Goal: Task Accomplishment & Management: Manage account settings

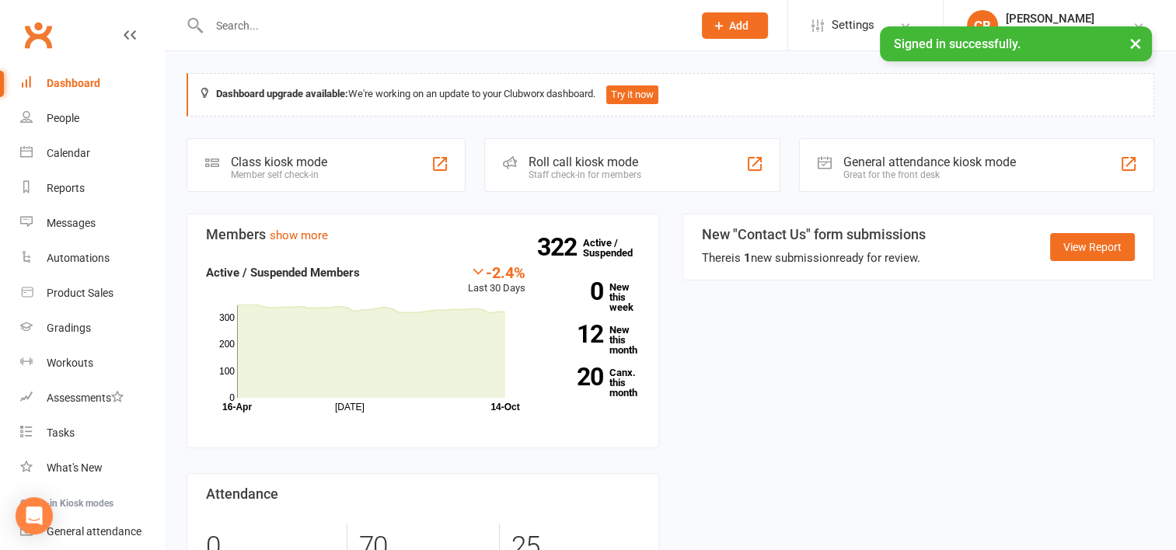
click at [353, 24] on input "text" at bounding box center [442, 26] width 477 height 22
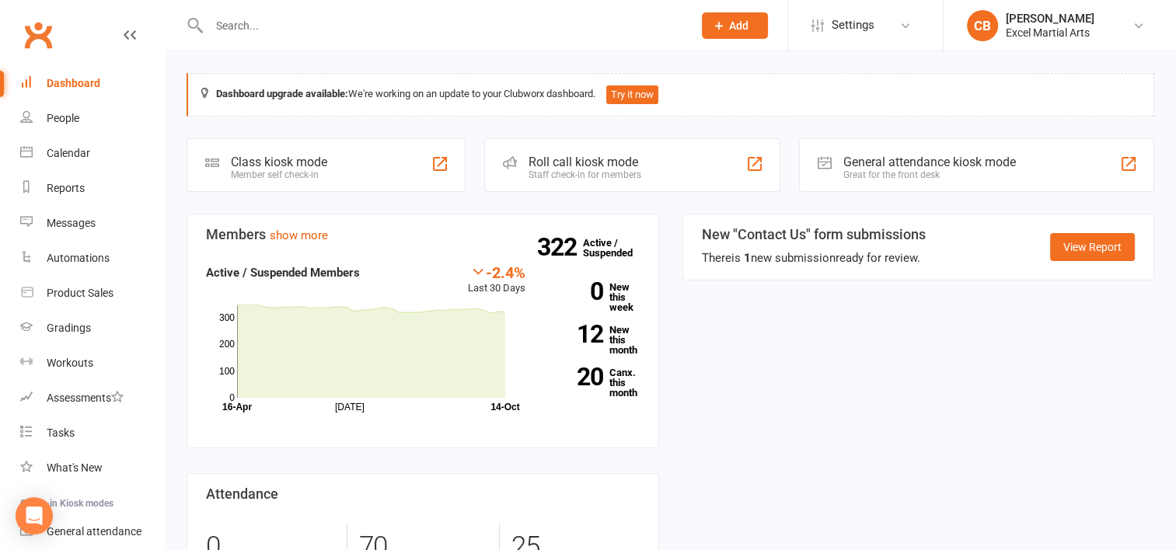
type input "l"
type input "k"
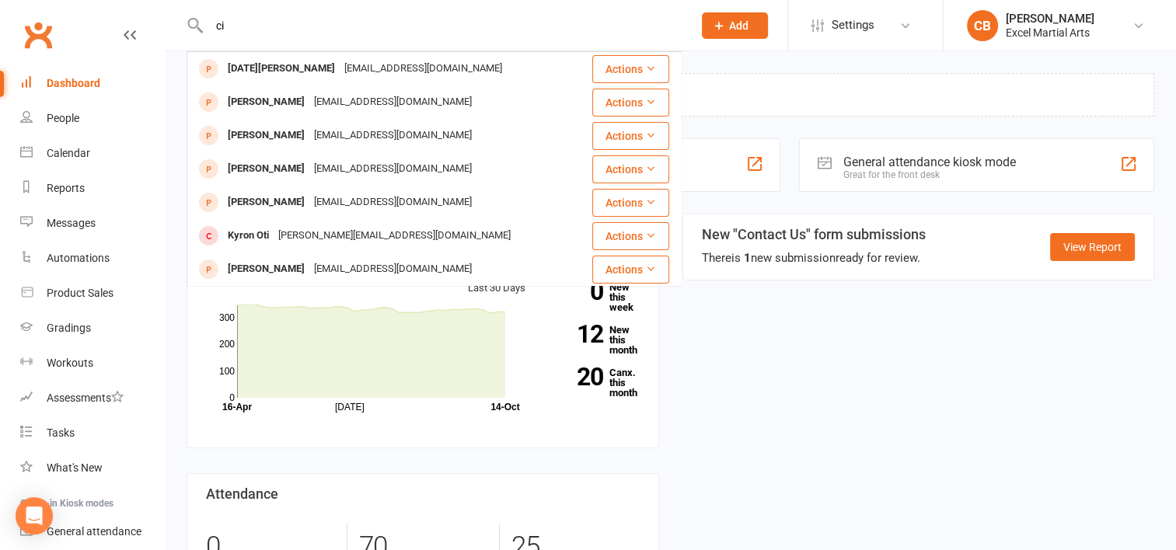
type input "c"
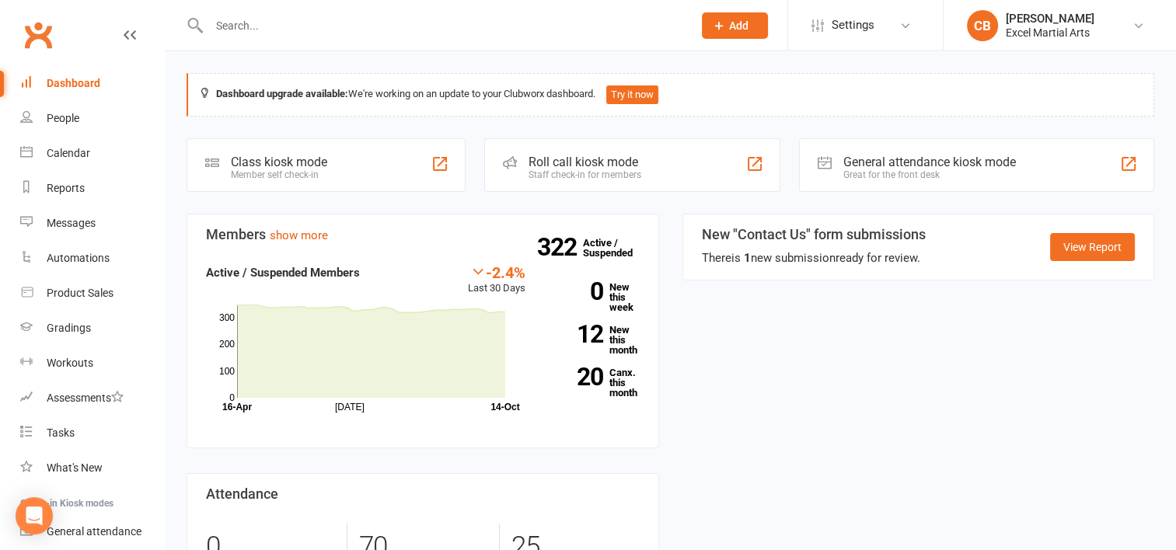
type input "i"
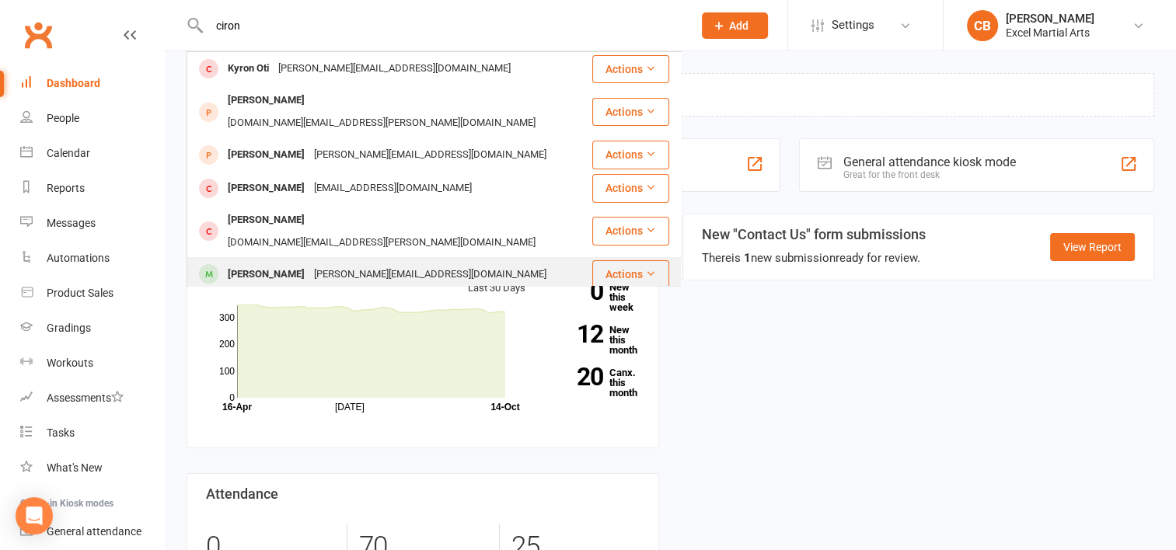
type input "ciron"
click at [313, 263] on div "[PERSON_NAME][EMAIL_ADDRESS][DOMAIN_NAME]" at bounding box center [430, 274] width 242 height 23
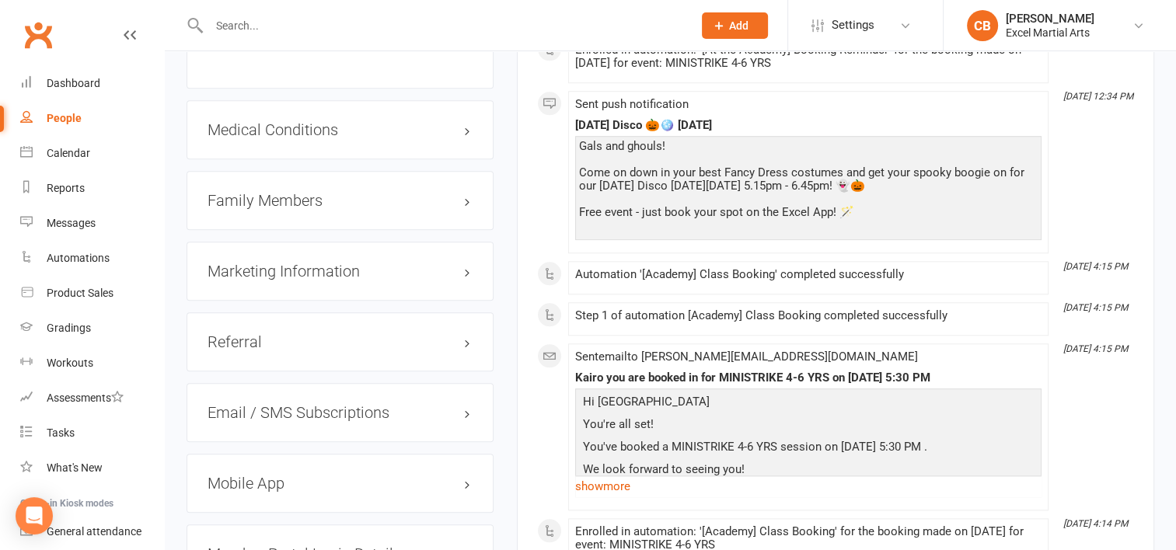
scroll to position [1535, 0]
click at [396, 199] on div "Family Members" at bounding box center [339, 199] width 307 height 59
click at [466, 191] on h3 "Family Members" at bounding box center [339, 199] width 265 height 17
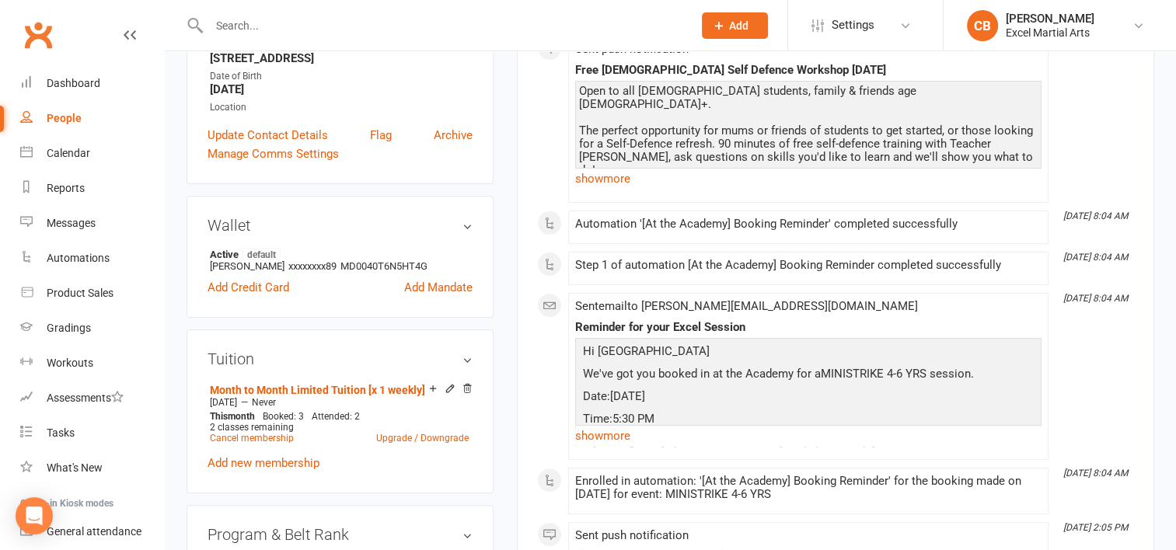
scroll to position [0, 0]
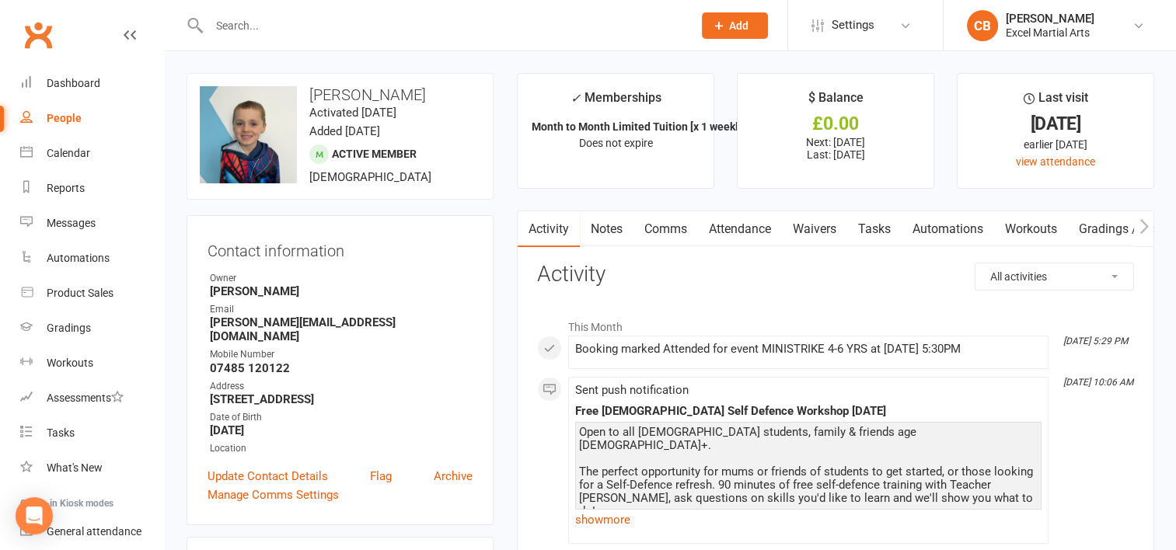
click at [612, 235] on link "Notes" at bounding box center [607, 229] width 54 height 36
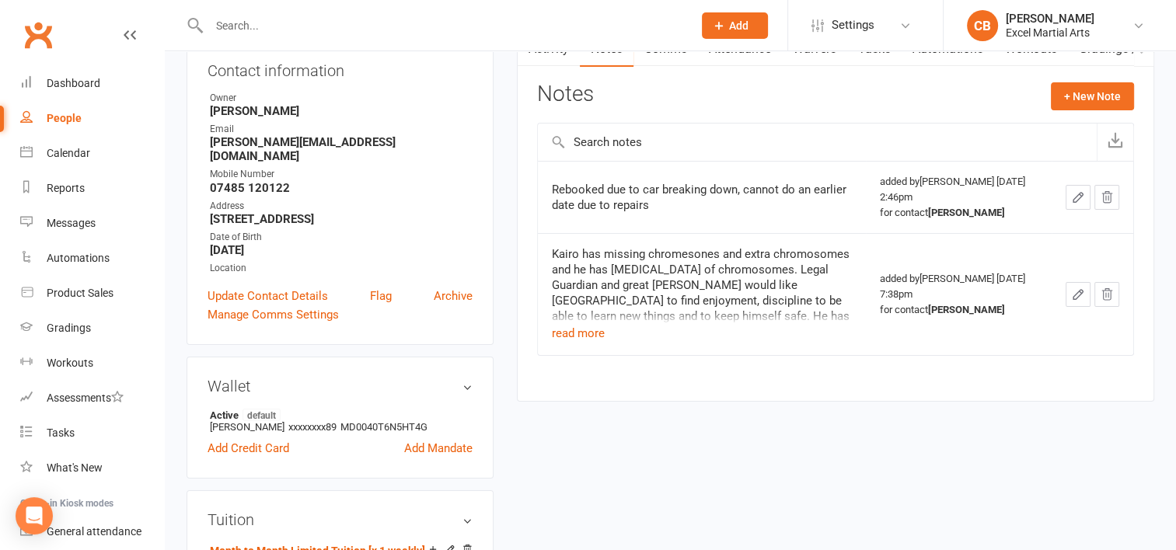
scroll to position [180, 0]
click at [598, 329] on button "read more" at bounding box center [578, 333] width 53 height 19
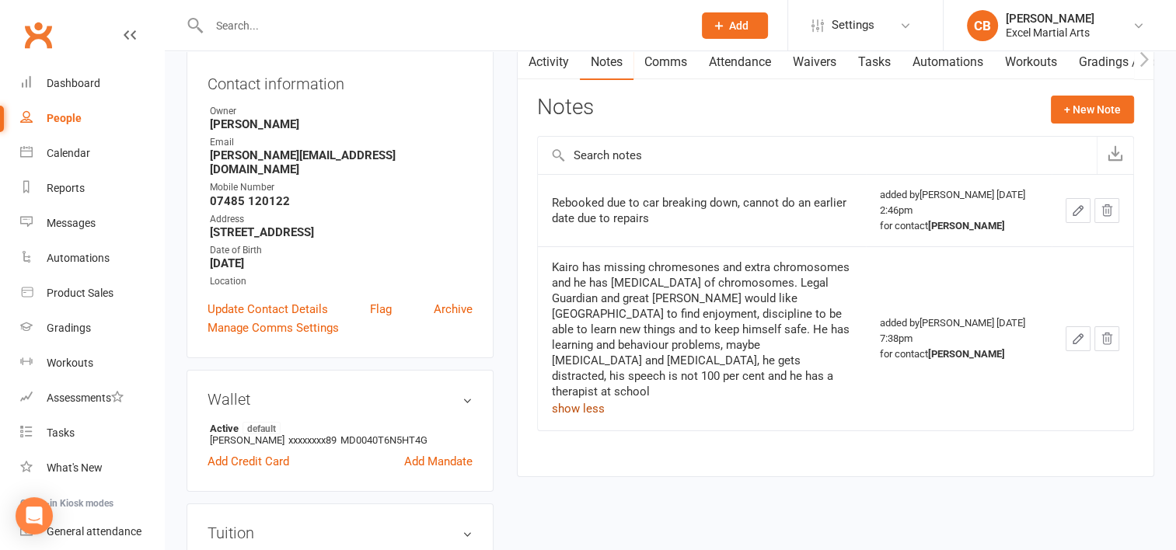
scroll to position [163, 0]
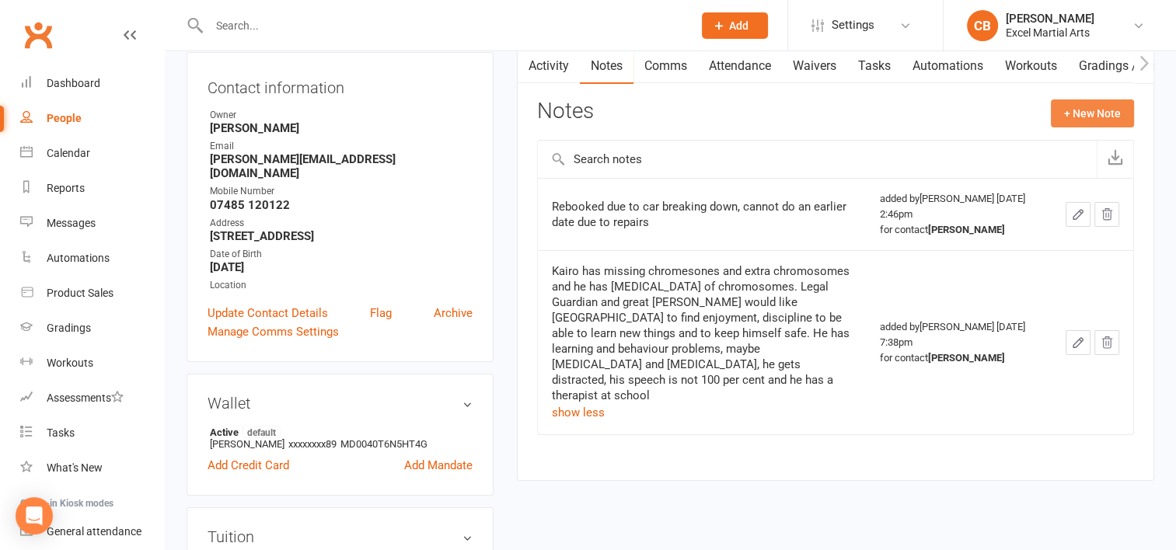
click at [1072, 117] on button "+ New Note" at bounding box center [1092, 113] width 83 height 28
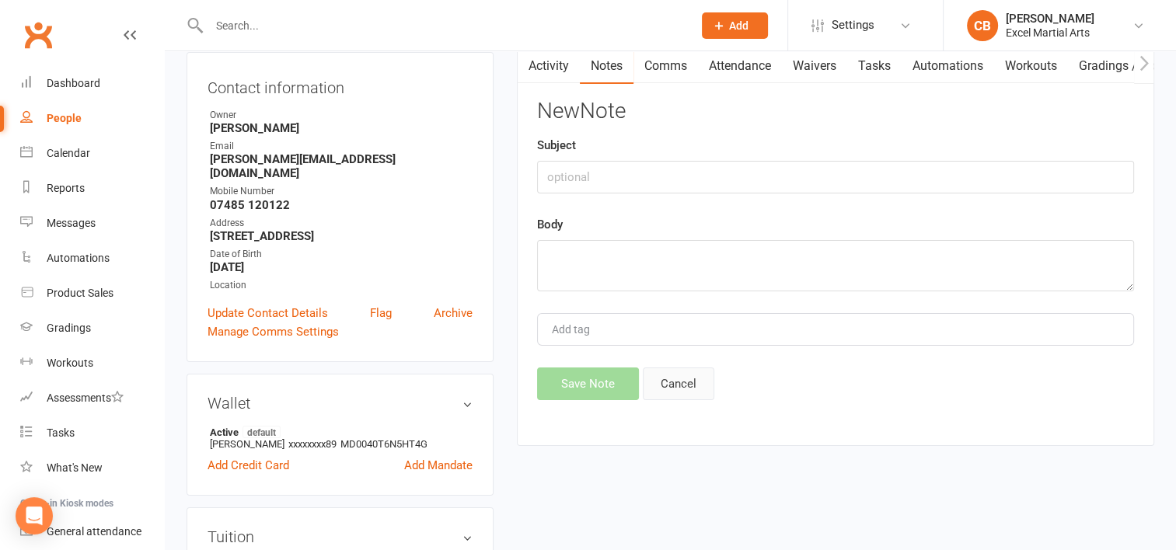
click at [677, 383] on button "Cancel" at bounding box center [678, 384] width 71 height 33
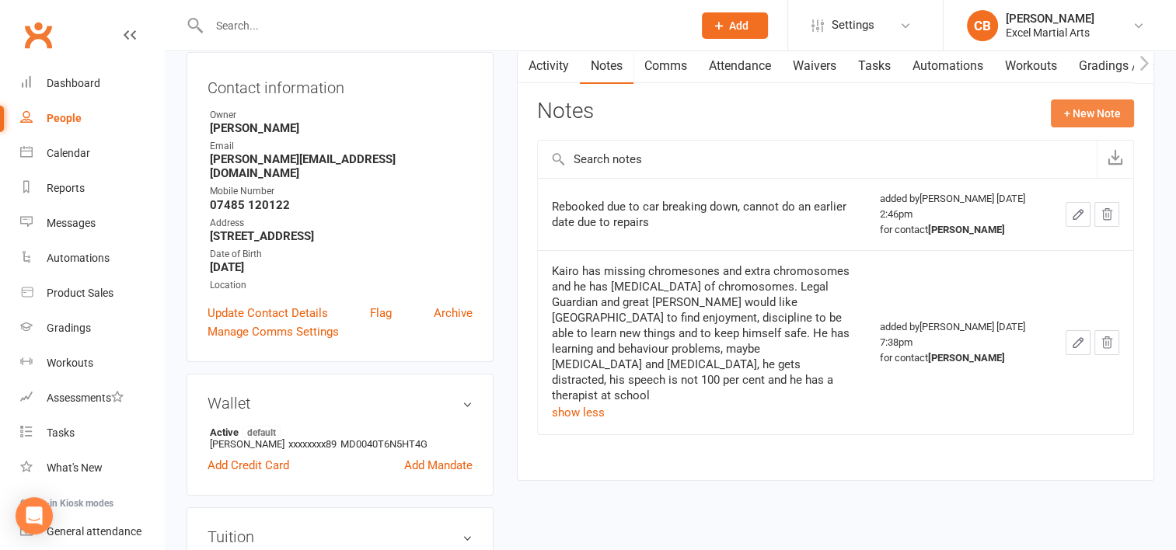
click at [1085, 101] on button "+ New Note" at bounding box center [1092, 113] width 83 height 28
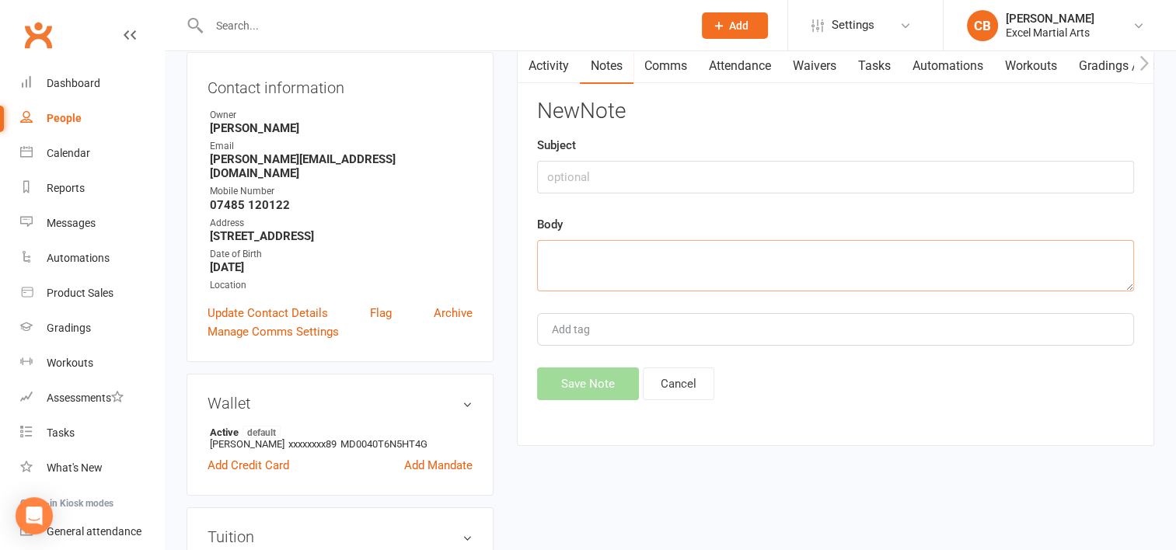
click at [673, 260] on textarea at bounding box center [835, 265] width 597 height 51
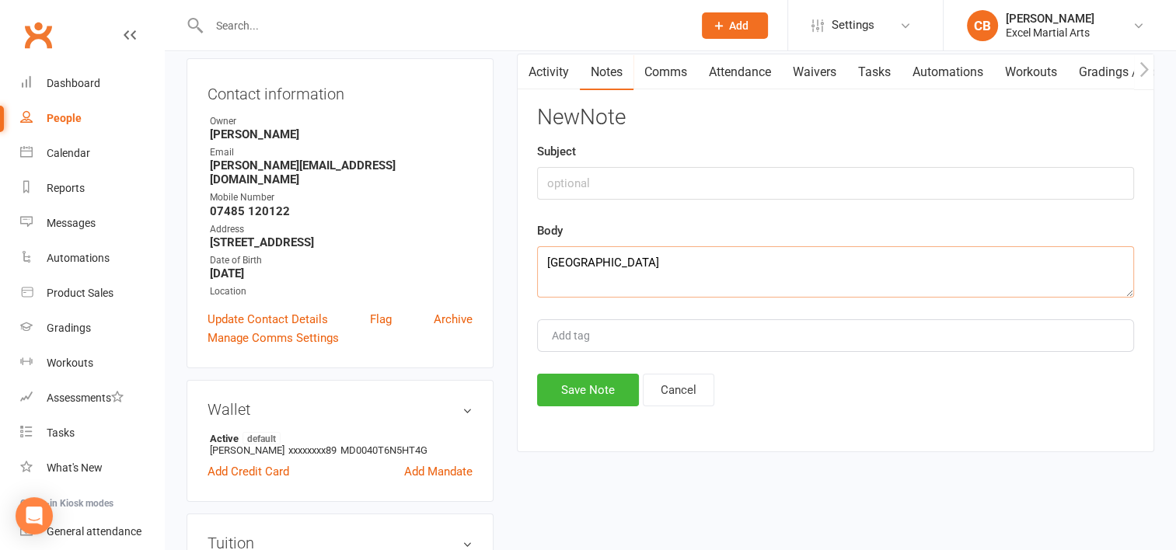
scroll to position [158, 0]
click at [608, 264] on textarea "[GEOGRAPHIC_DATA]" at bounding box center [835, 271] width 597 height 51
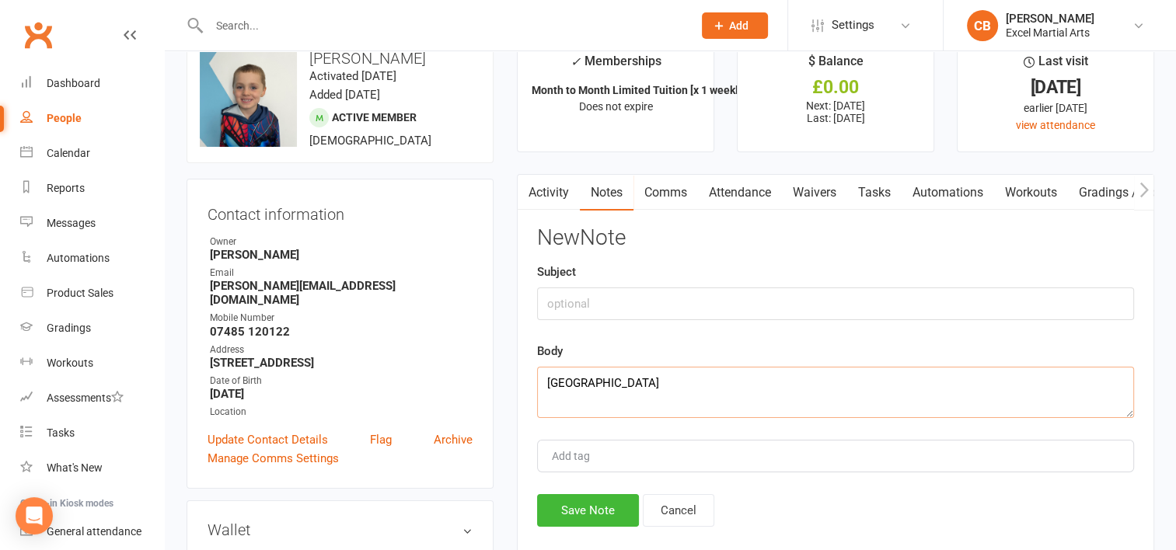
scroll to position [37, 0]
type textarea "Kairo was wearing a nappy for training as he is not yet fully toilet trained."
click at [559, 507] on button "Save Note" at bounding box center [588, 509] width 102 height 33
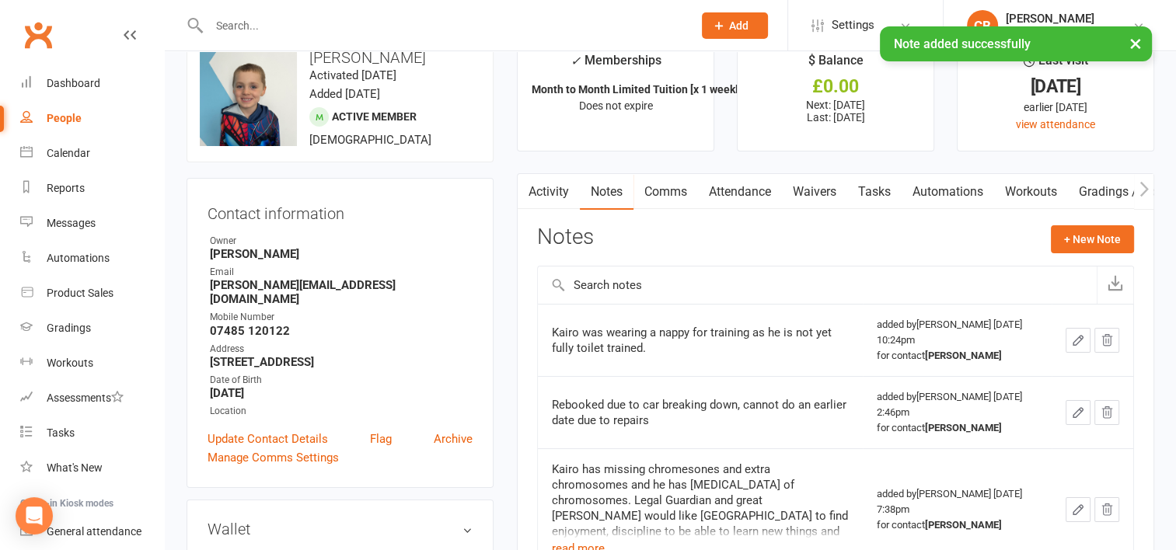
scroll to position [0, 0]
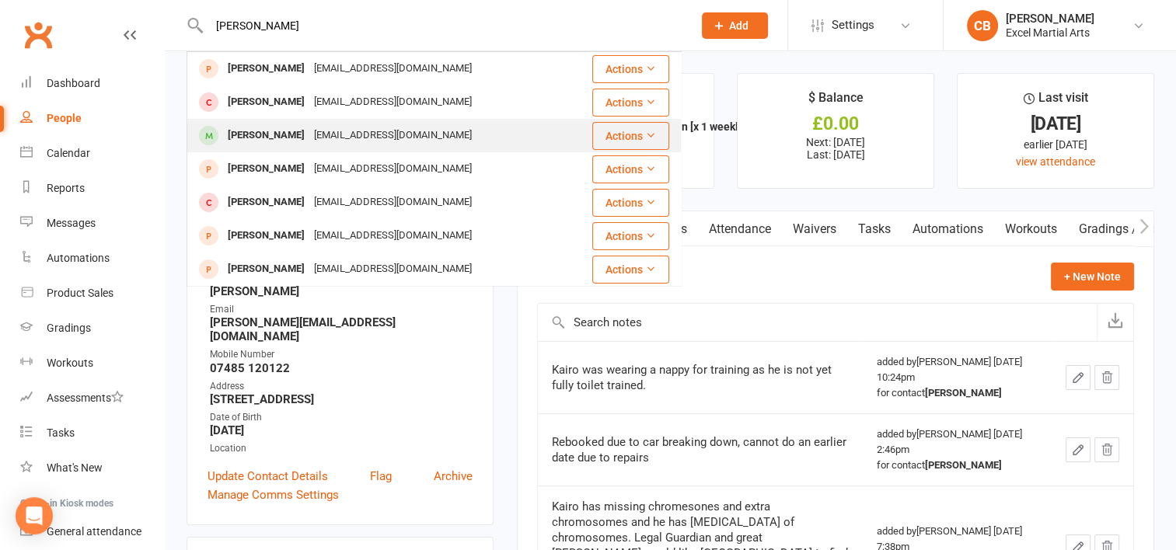
type input "[PERSON_NAME]"
click at [291, 127] on div "[PERSON_NAME]" at bounding box center [266, 135] width 86 height 23
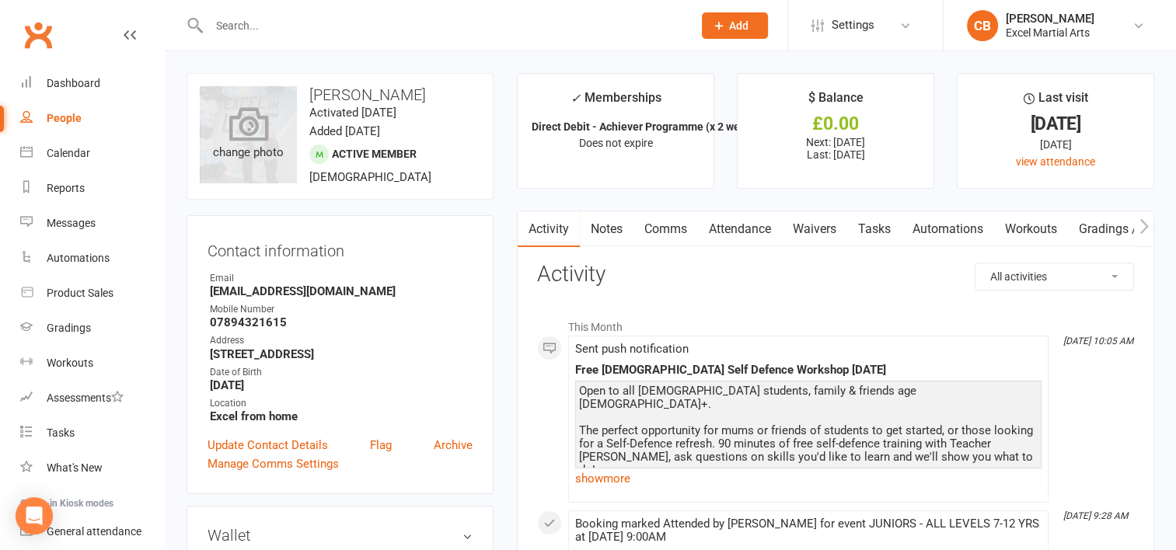
click at [239, 131] on icon at bounding box center [248, 123] width 40 height 34
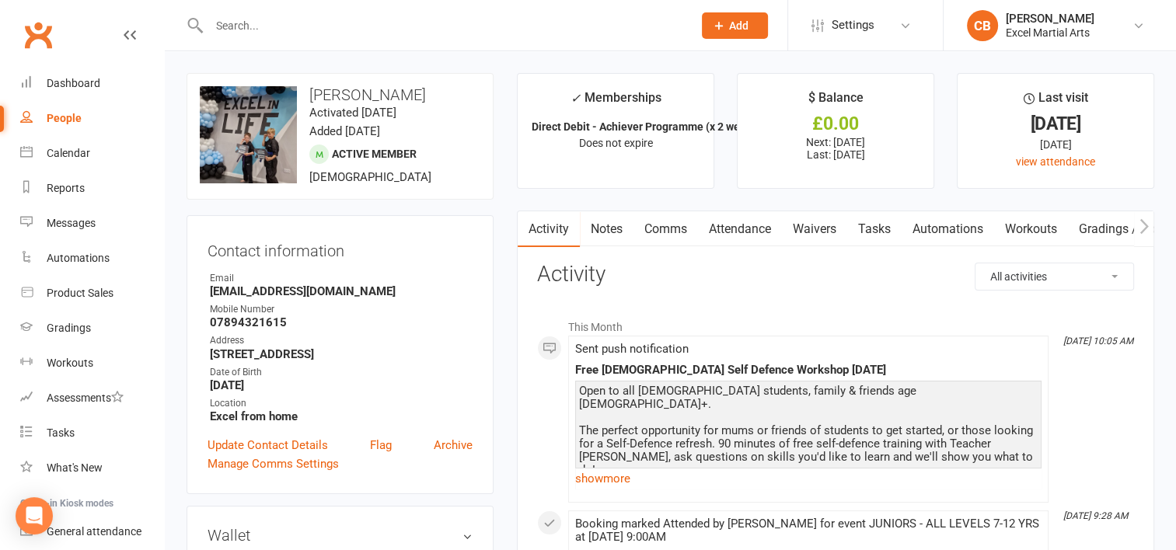
click at [611, 226] on link "Notes" at bounding box center [607, 229] width 54 height 36
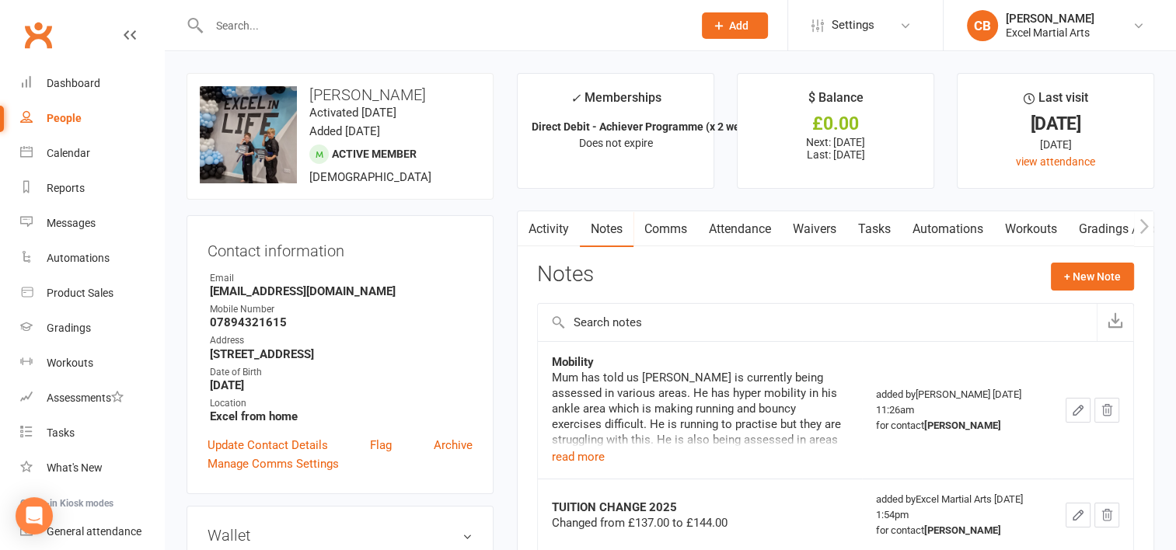
scroll to position [73, 0]
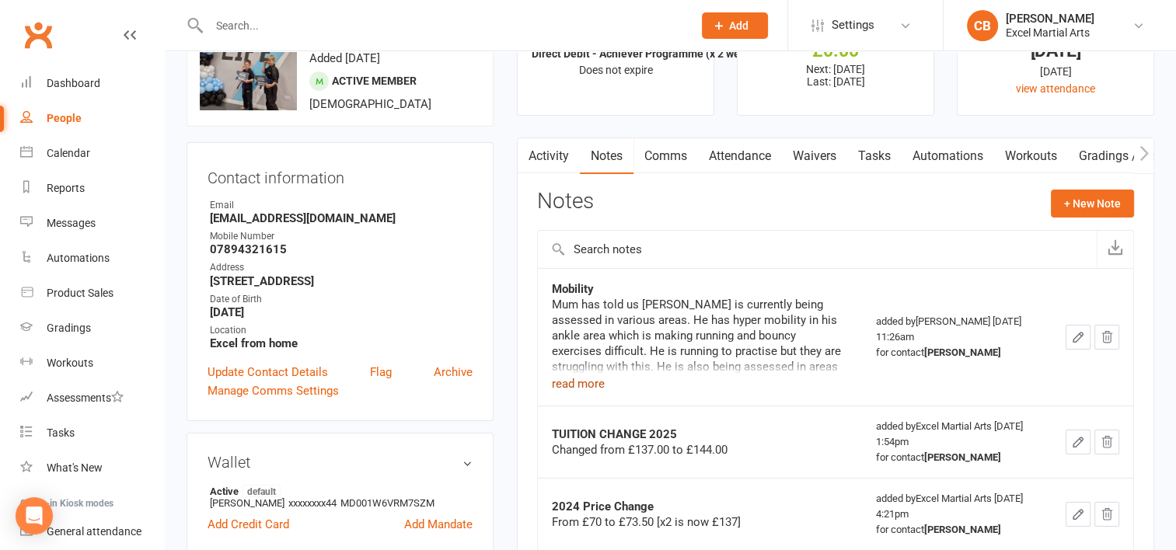
click at [592, 385] on button "read more" at bounding box center [578, 384] width 53 height 19
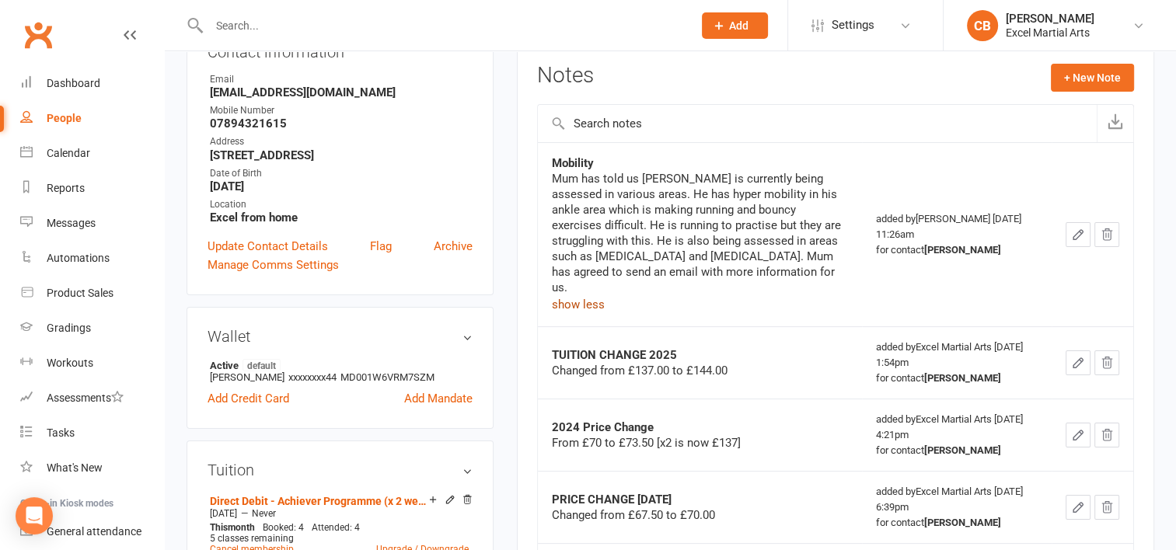
scroll to position [183, 0]
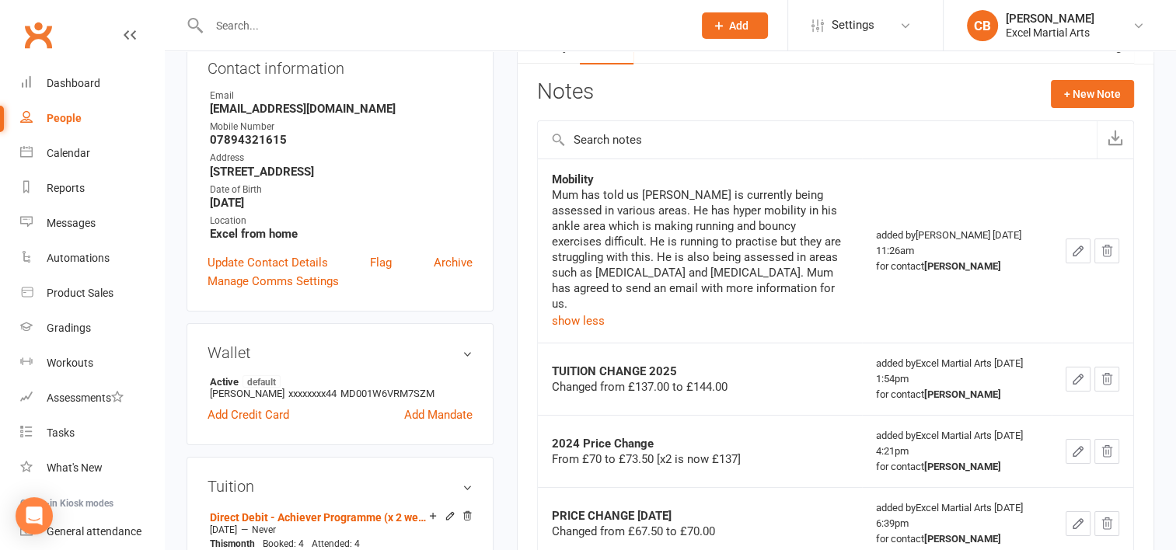
click at [639, 153] on input "text" at bounding box center [817, 139] width 559 height 37
click at [1086, 106] on button "+ New Note" at bounding box center [1092, 94] width 83 height 28
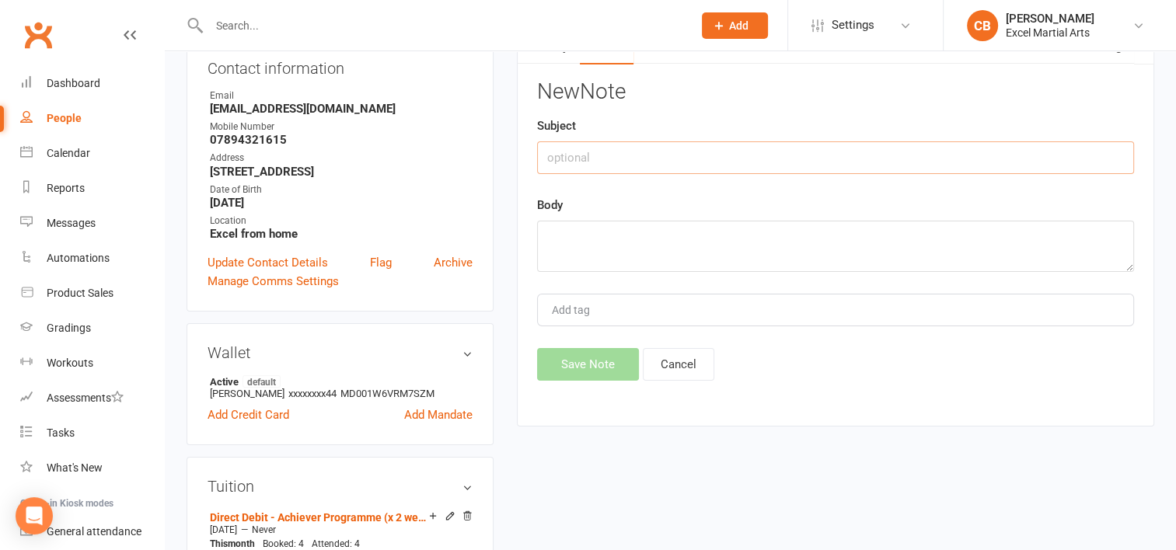
click at [599, 162] on input "text" at bounding box center [835, 157] width 597 height 33
type input "Mobility - Further info"
click at [599, 252] on textarea at bounding box center [835, 246] width 597 height 51
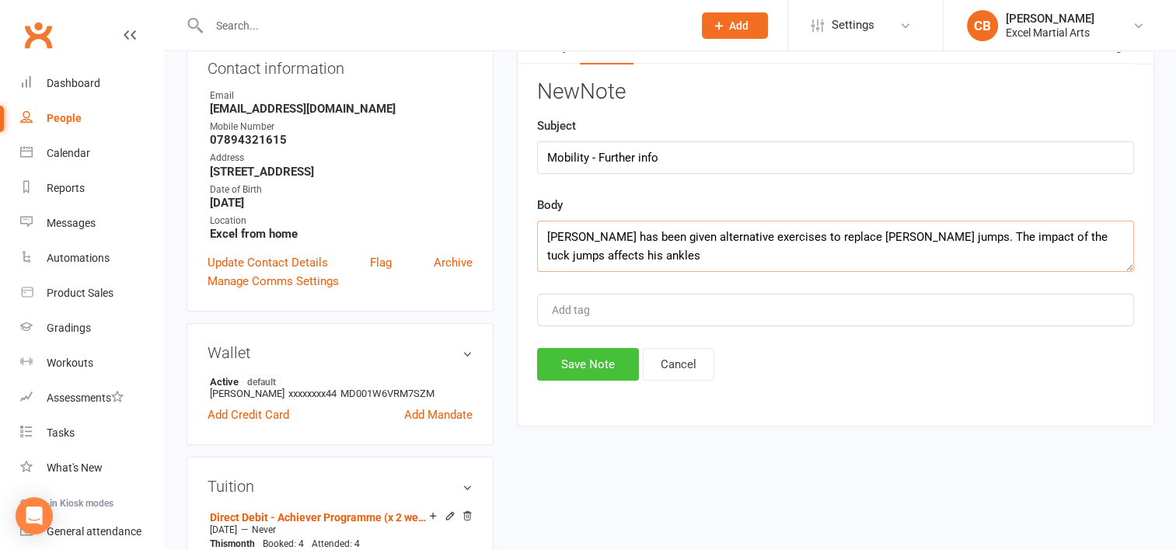
type textarea "[PERSON_NAME] has been given alternative exercises to replace [PERSON_NAME] jum…"
click at [586, 361] on button "Save Note" at bounding box center [588, 364] width 102 height 33
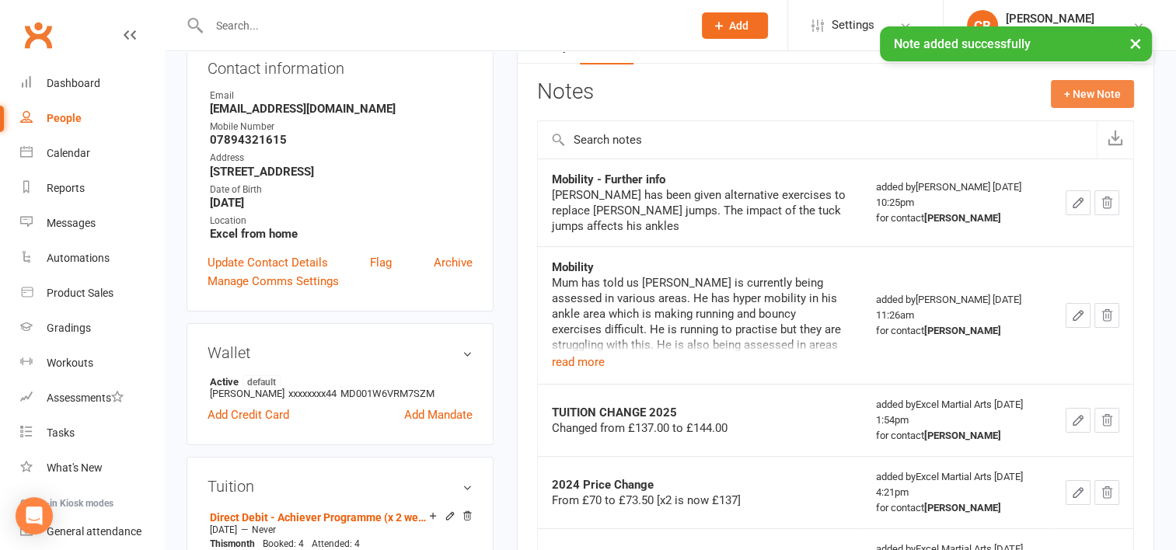
click at [1091, 96] on button "+ New Note" at bounding box center [1092, 94] width 83 height 28
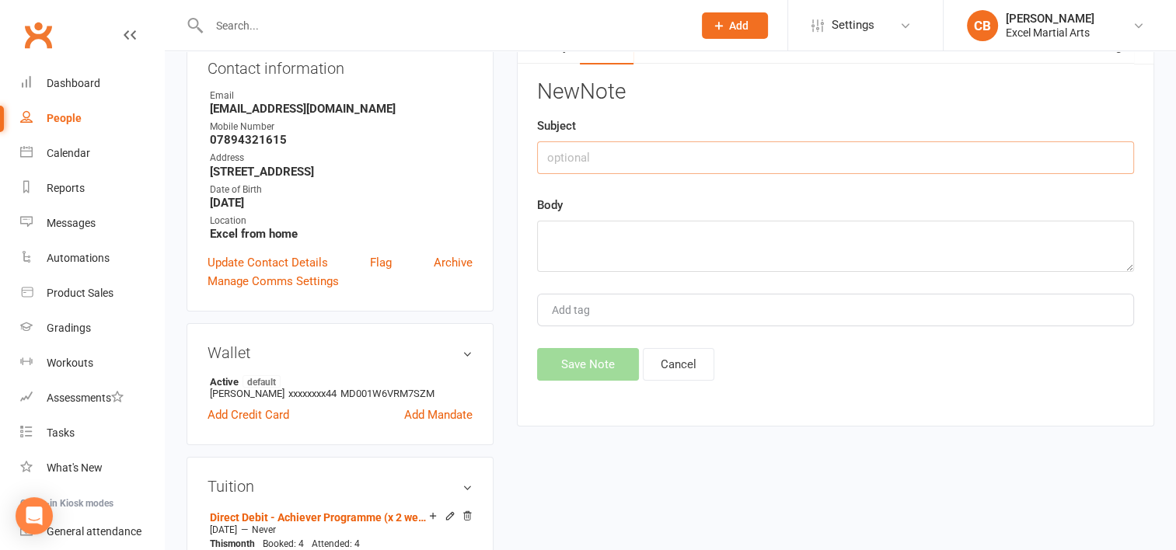
click at [713, 158] on input "text" at bounding box center [835, 157] width 597 height 33
click at [669, 367] on button "Cancel" at bounding box center [678, 364] width 71 height 33
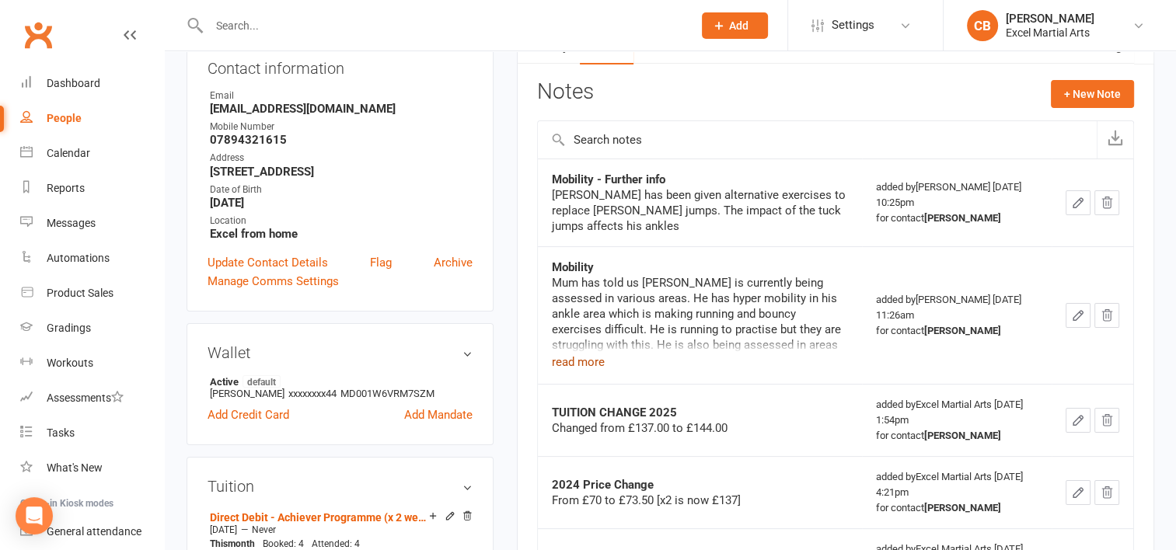
click at [577, 364] on button "read more" at bounding box center [578, 362] width 53 height 19
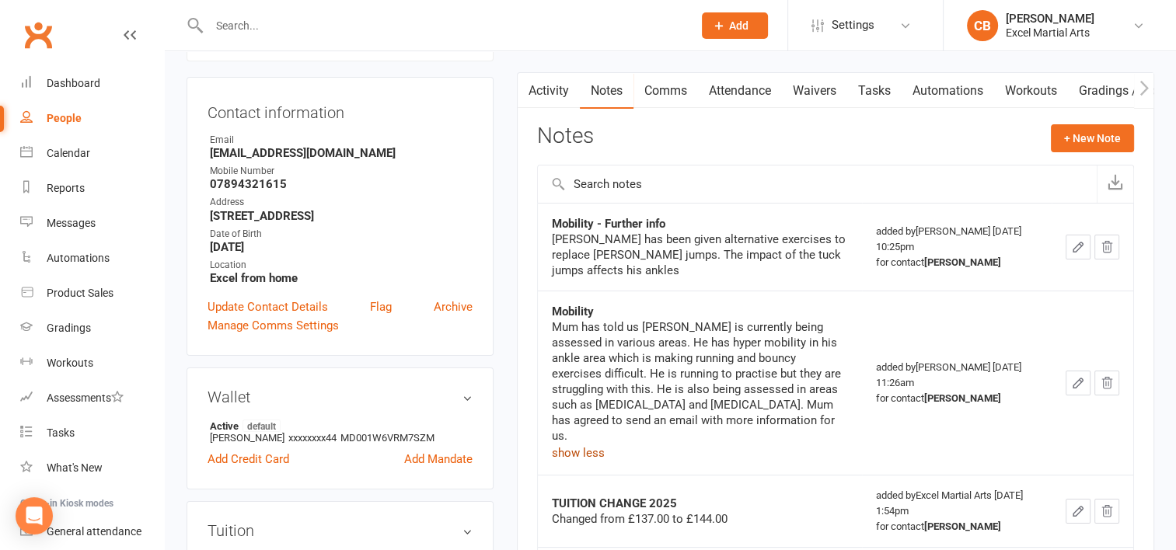
scroll to position [135, 0]
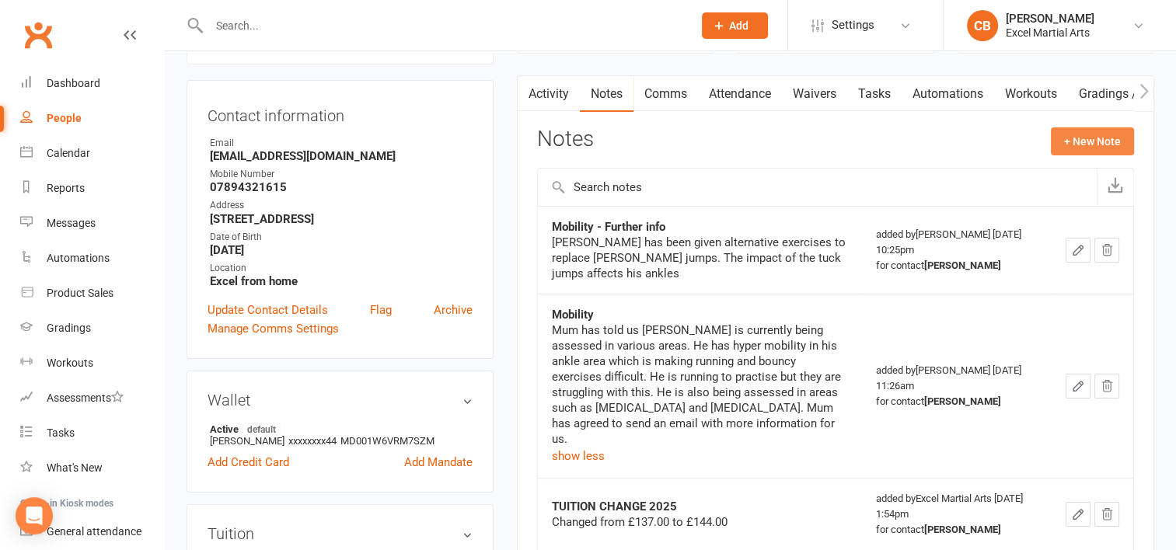
click at [1094, 138] on button "+ New Note" at bounding box center [1092, 141] width 83 height 28
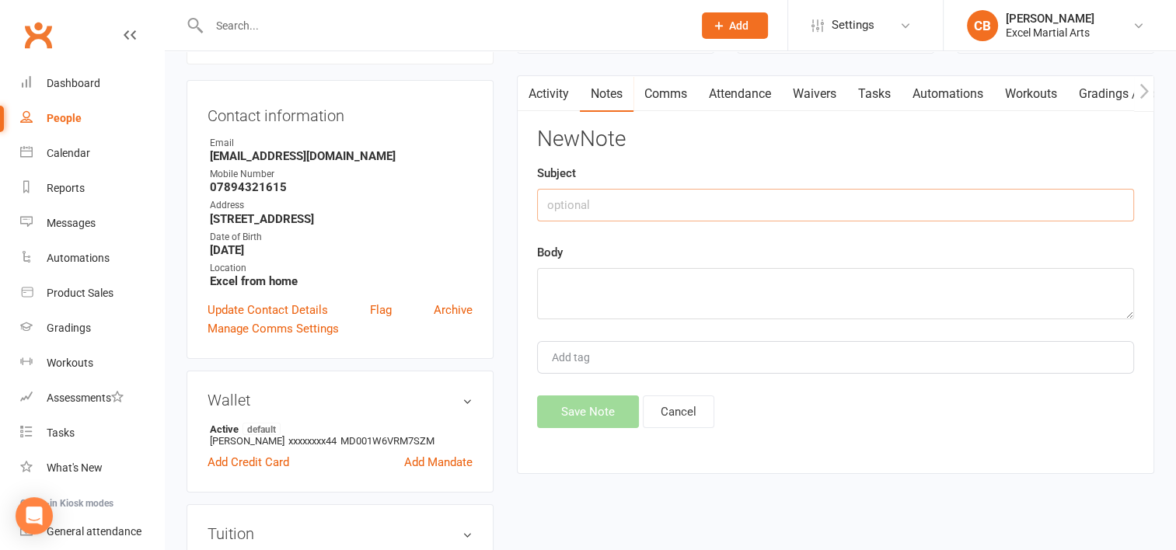
click at [709, 197] on input "text" at bounding box center [835, 205] width 597 height 33
type input "Cognition"
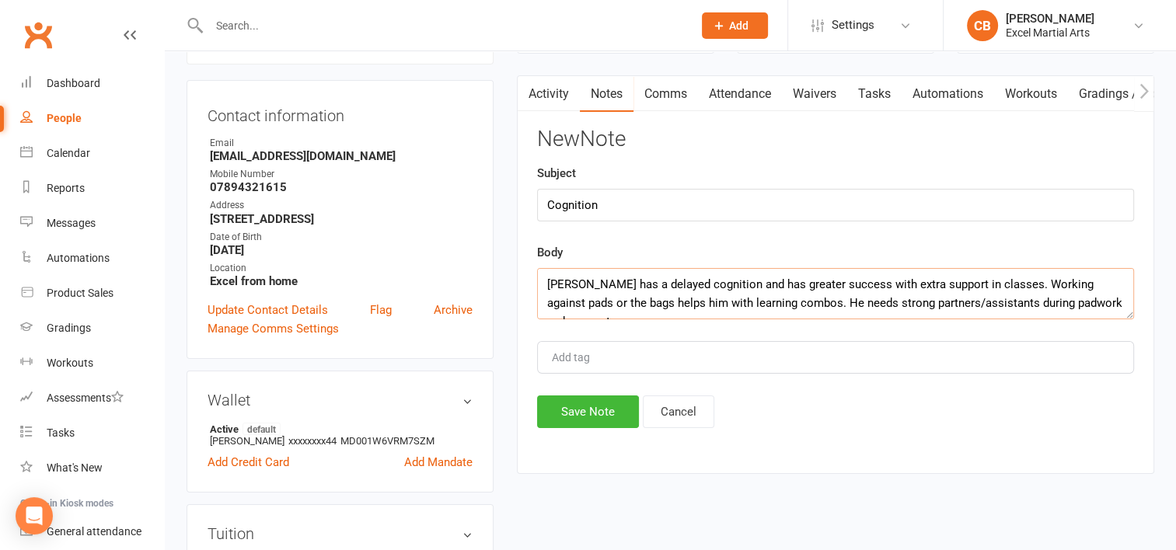
scroll to position [10, 0]
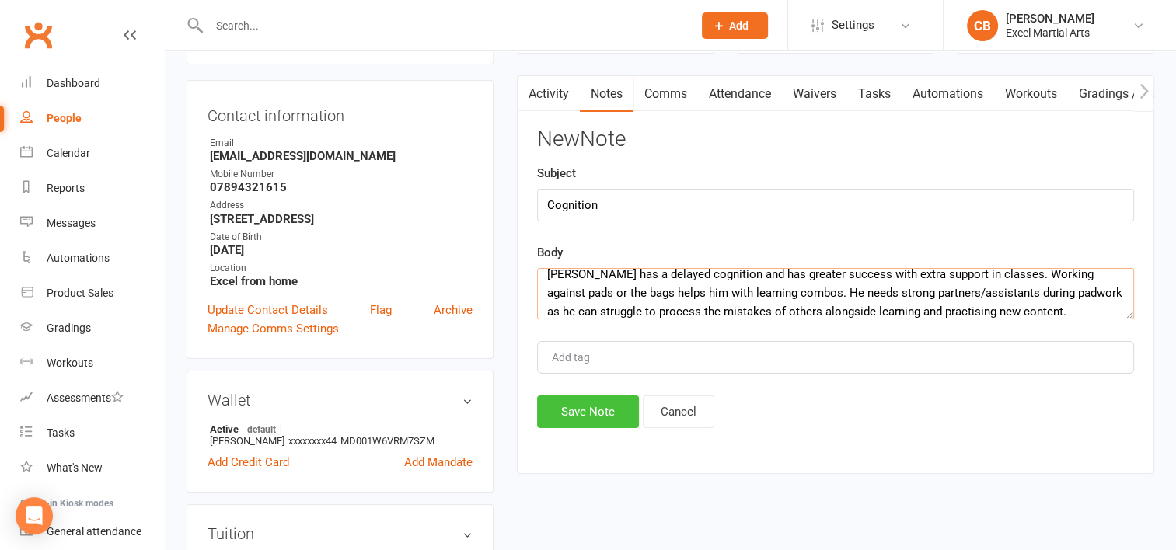
type textarea "[PERSON_NAME] has a delayed cognition and has greater success with extra suppor…"
click at [596, 413] on button "Save Note" at bounding box center [588, 412] width 102 height 33
